Goal: Task Accomplishment & Management: Manage account settings

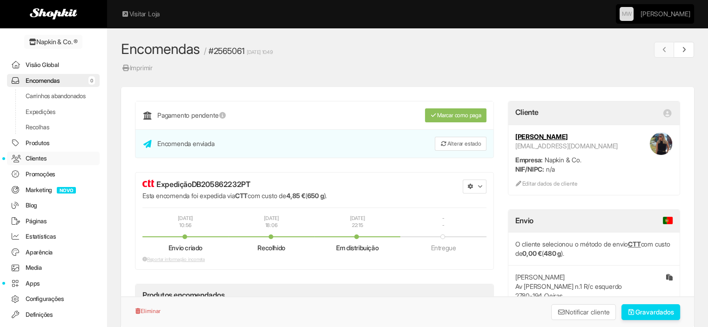
scroll to position [30, 0]
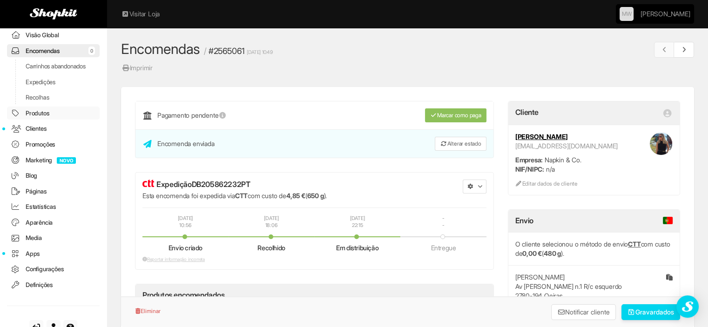
click at [39, 119] on link "Produtos" at bounding box center [53, 113] width 93 height 13
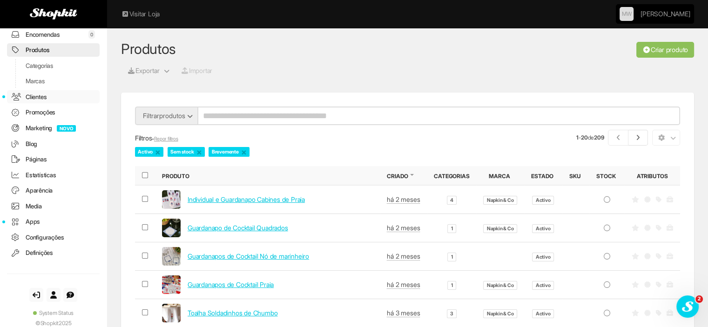
click at [37, 97] on link "Clientes" at bounding box center [53, 96] width 93 height 13
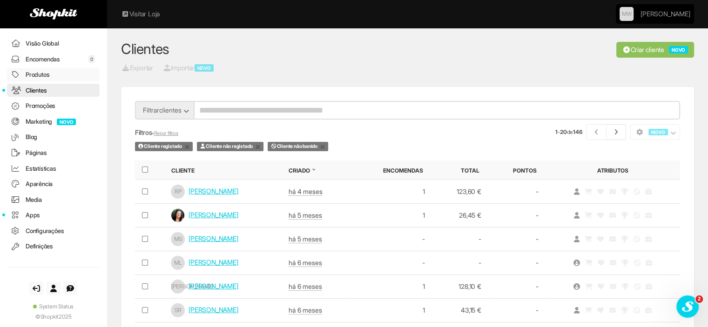
click at [50, 77] on link "Produtos" at bounding box center [53, 74] width 93 height 13
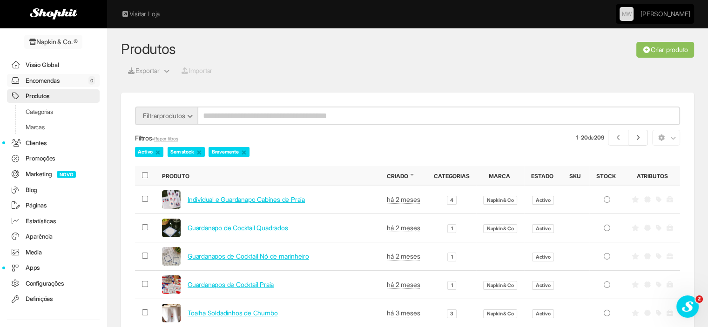
click at [52, 78] on link "Encomendas 0" at bounding box center [53, 80] width 93 height 13
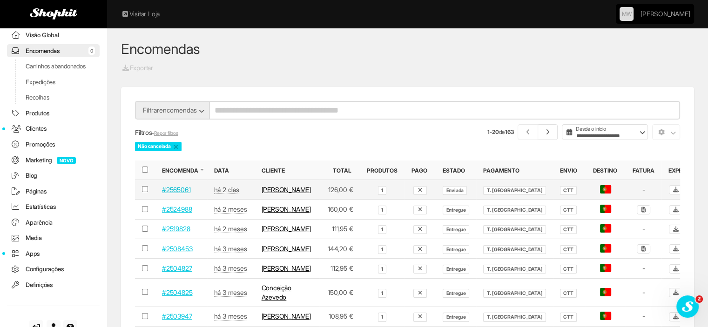
click at [182, 187] on link "#2565061" at bounding box center [176, 190] width 28 height 8
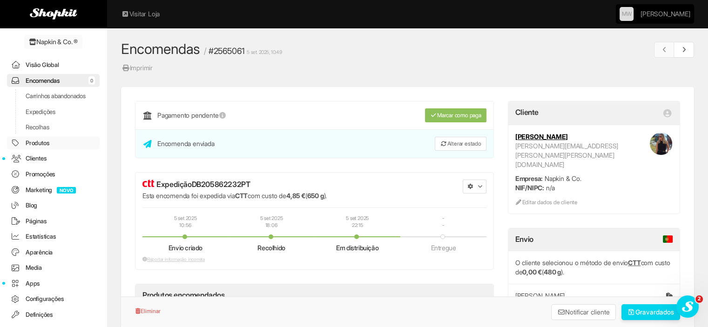
click at [41, 147] on link "Produtos" at bounding box center [53, 142] width 93 height 13
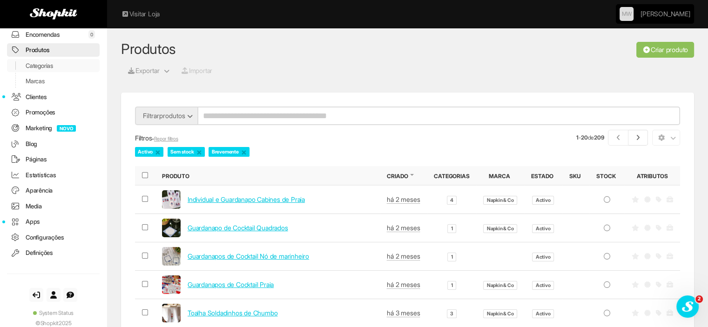
click at [32, 65] on link "Categorias" at bounding box center [53, 65] width 93 height 13
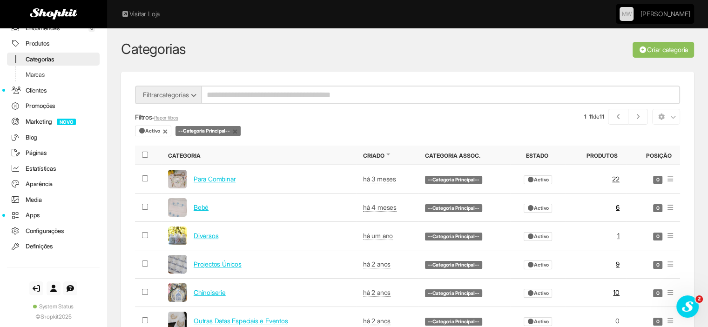
click at [168, 132] on link "×" at bounding box center [165, 131] width 6 height 8
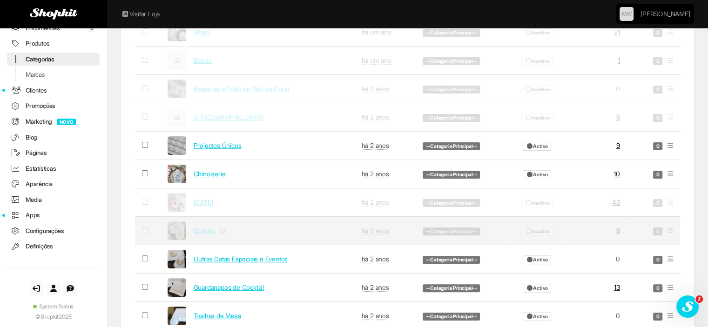
scroll to position [233, 0]
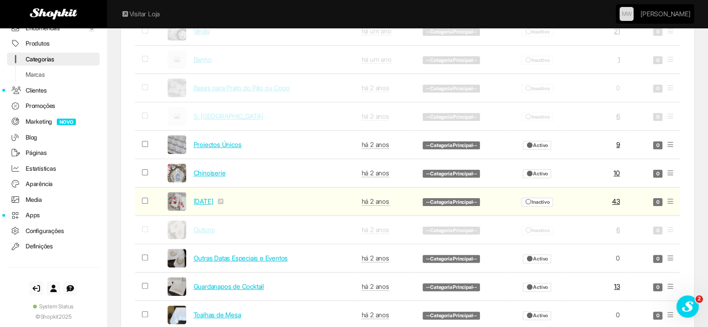
click at [545, 200] on span "Inactivo" at bounding box center [537, 202] width 32 height 9
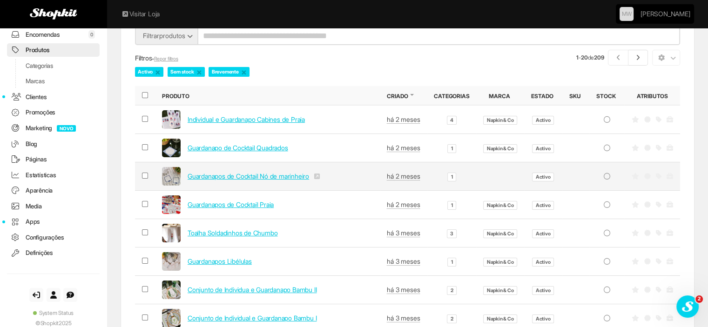
scroll to position [93, 0]
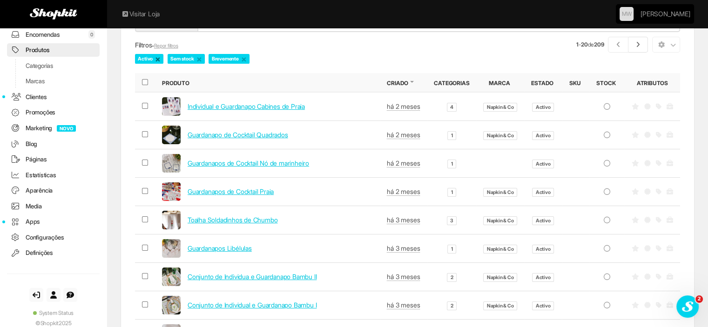
click at [159, 59] on link "×" at bounding box center [158, 59] width 6 height 8
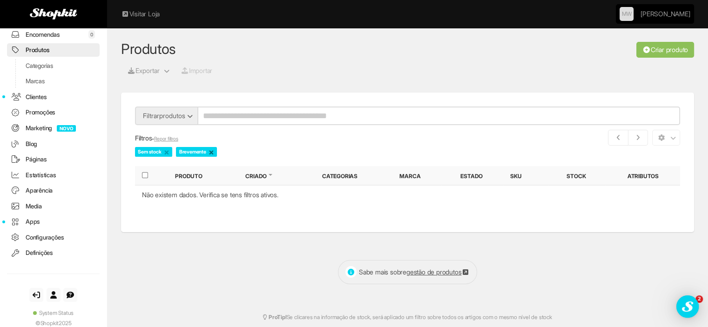
click at [214, 151] on link "×" at bounding box center [211, 152] width 6 height 8
click at [30, 65] on link "Categorias" at bounding box center [53, 65] width 93 height 13
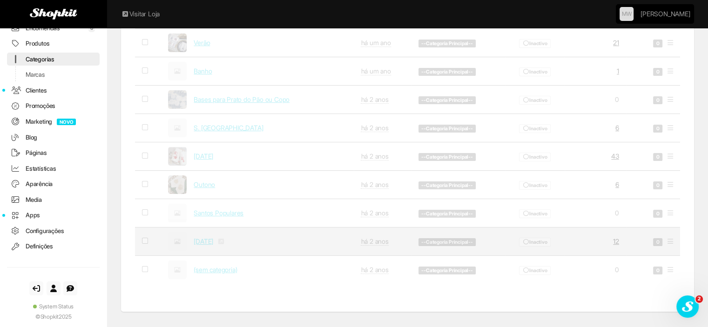
scroll to position [140, 0]
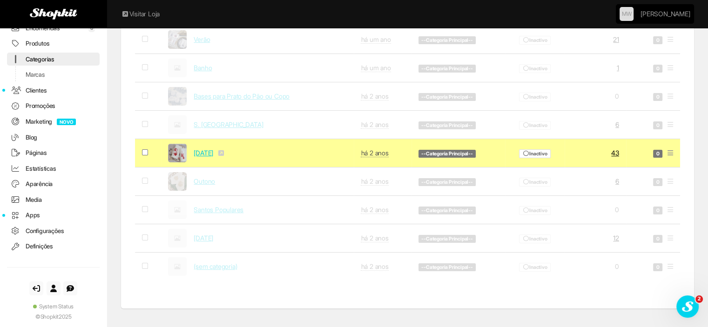
click at [671, 154] on icon at bounding box center [670, 153] width 6 height 7
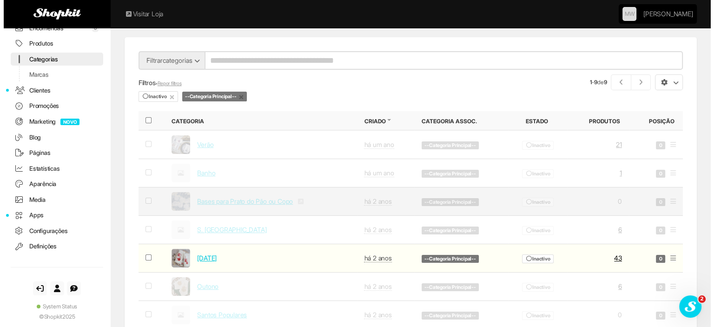
scroll to position [0, 0]
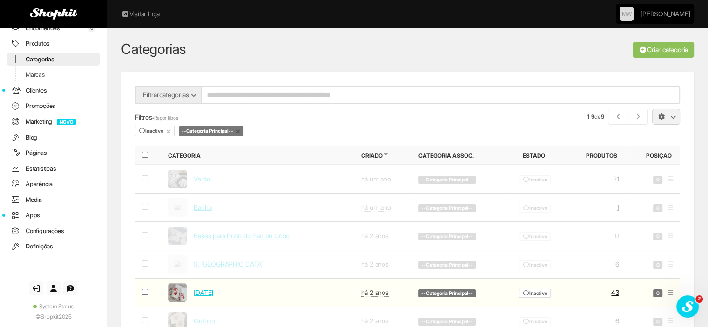
click at [672, 115] on span "button" at bounding box center [672, 117] width 4 height 4
click at [621, 163] on link "Activo" at bounding box center [633, 169] width 92 height 14
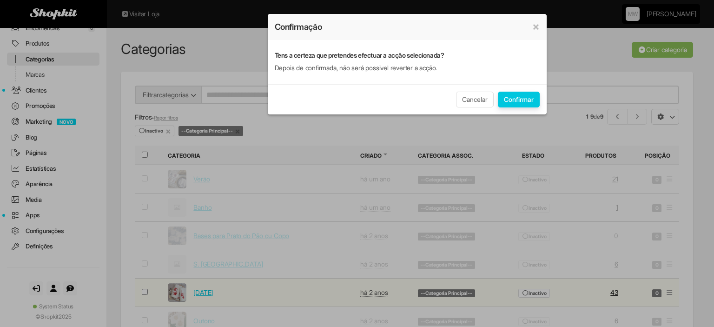
click at [519, 103] on button "Confirmar" at bounding box center [519, 100] width 42 height 16
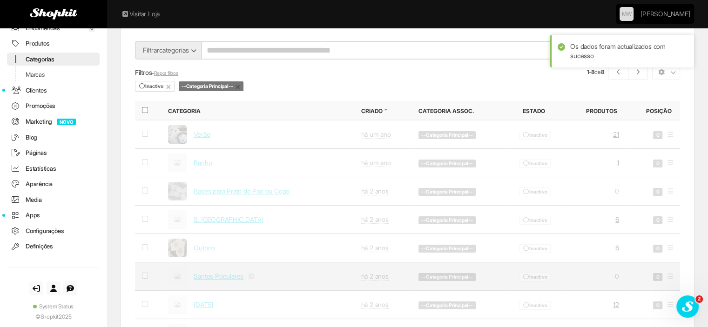
scroll to position [22, 0]
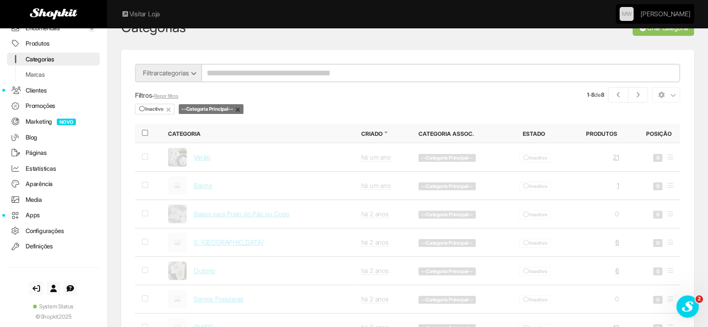
click at [240, 106] on link "×" at bounding box center [238, 109] width 6 height 8
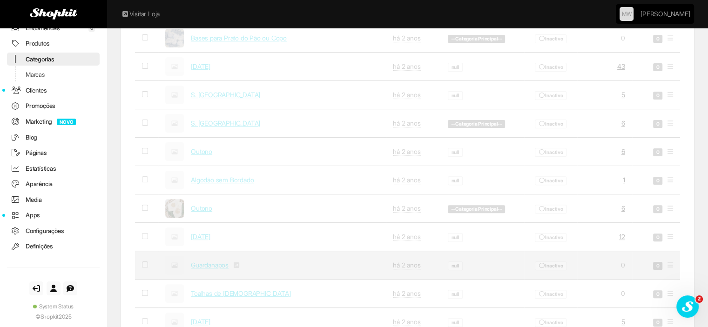
scroll to position [268, 0]
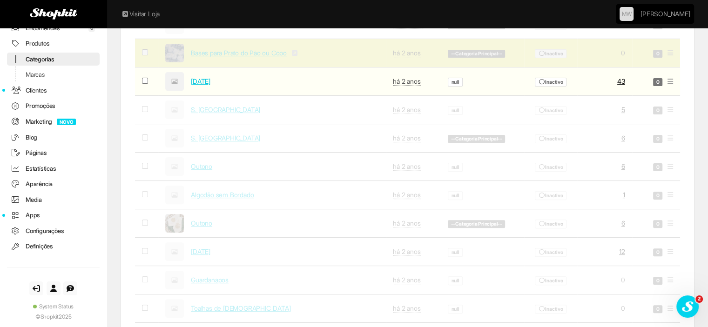
click at [669, 53] on icon at bounding box center [670, 53] width 6 height 7
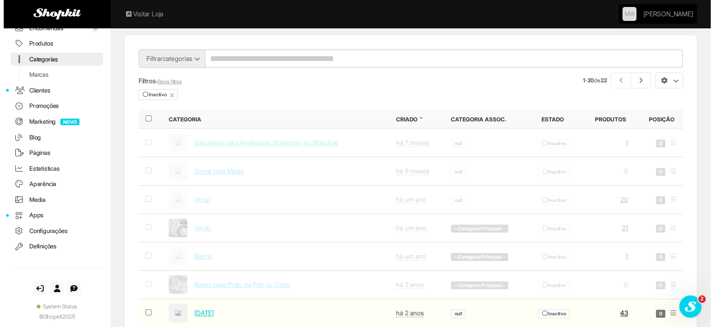
scroll to position [0, 0]
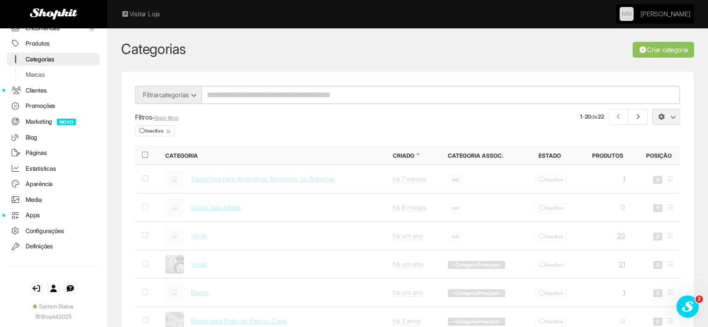
click at [667, 117] on button "button" at bounding box center [666, 117] width 28 height 16
click at [618, 169] on link "Activo" at bounding box center [633, 169] width 92 height 14
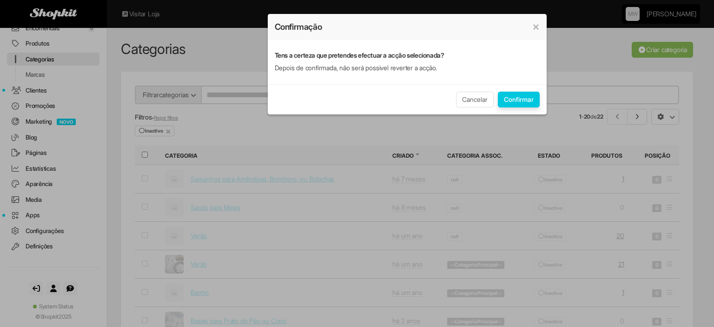
click at [532, 98] on button "Confirmar" at bounding box center [519, 100] width 42 height 16
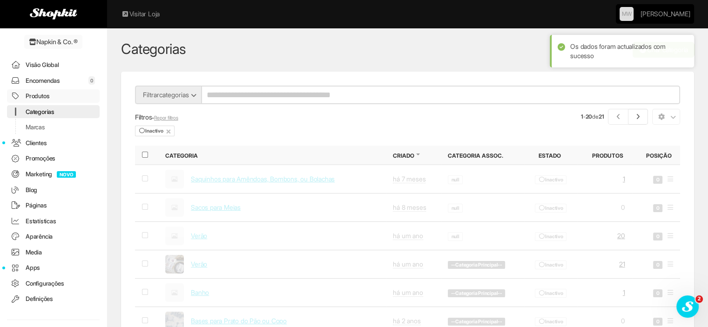
click at [33, 97] on link "Produtos" at bounding box center [53, 95] width 93 height 13
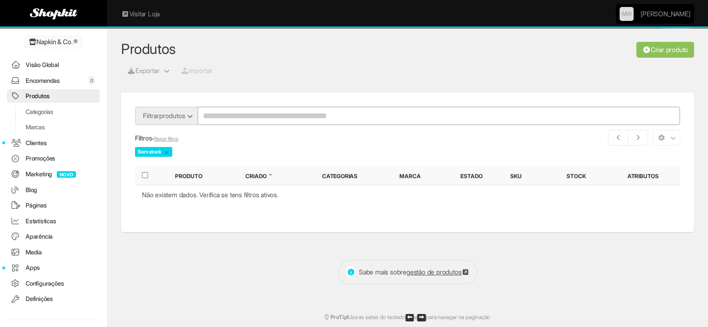
scroll to position [46, 0]
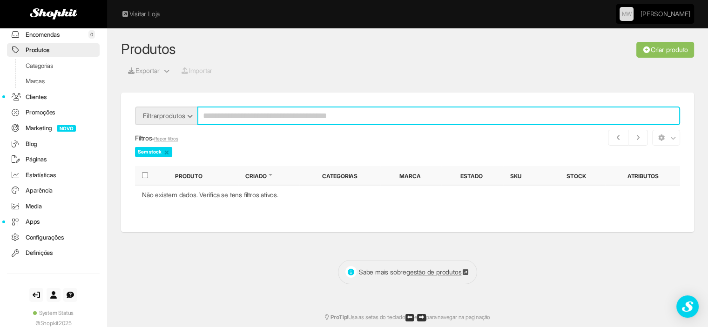
click at [243, 118] on input "search" at bounding box center [438, 116] width 482 height 19
type input "****"
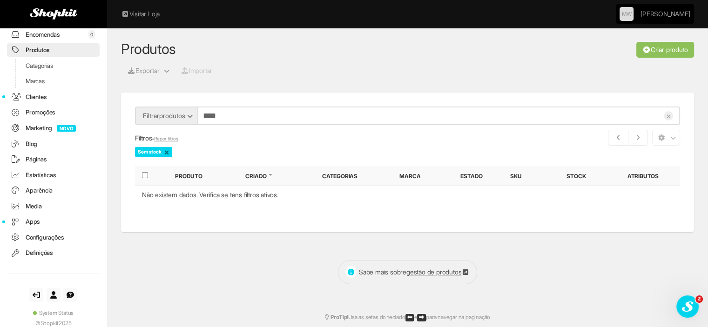
click at [169, 151] on link "×" at bounding box center [167, 152] width 6 height 8
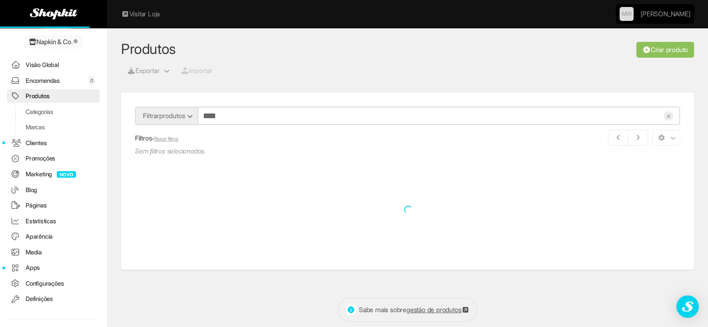
scroll to position [46, 0]
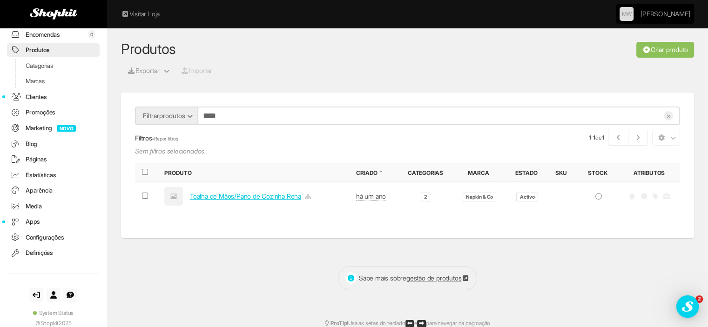
click at [178, 139] on link "Repor filtros" at bounding box center [166, 139] width 24 height 6
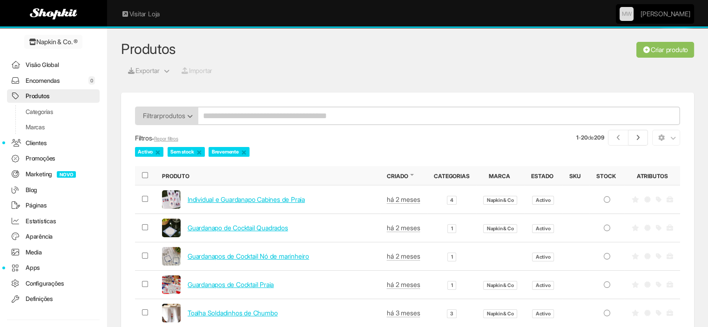
scroll to position [46, 0]
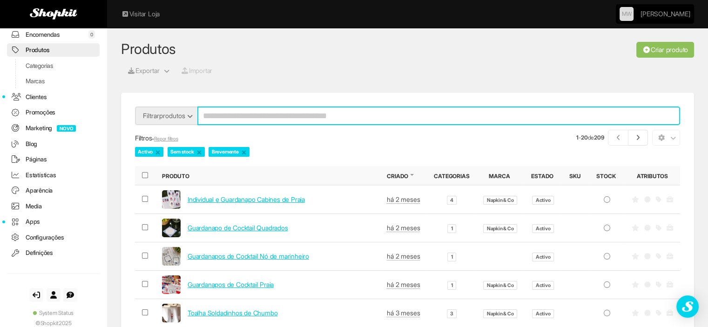
click at [254, 110] on input "search" at bounding box center [438, 116] width 482 height 19
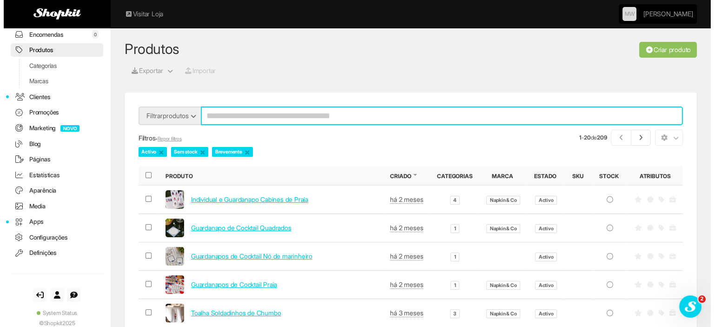
scroll to position [0, 0]
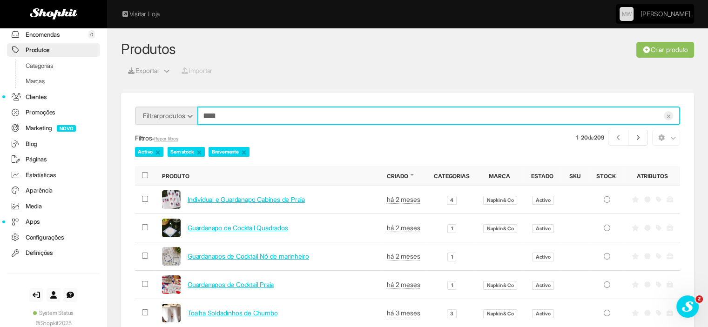
type input "****"
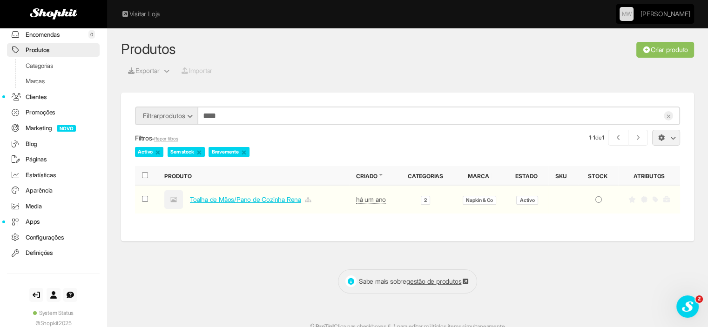
click at [666, 142] on button "button" at bounding box center [666, 138] width 28 height 16
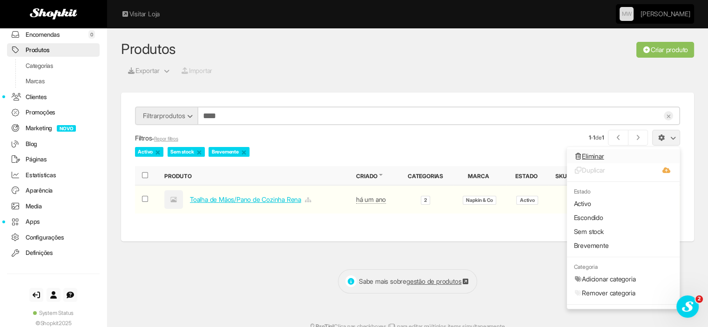
click at [591, 153] on link "Eliminar" at bounding box center [623, 156] width 113 height 14
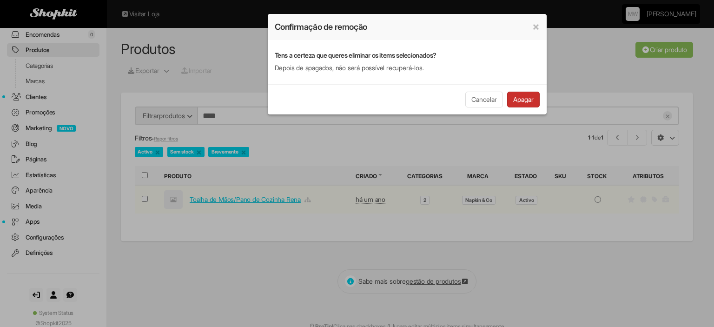
click at [523, 100] on button "Apagar" at bounding box center [523, 100] width 33 height 16
